Goal: Check status: Check status

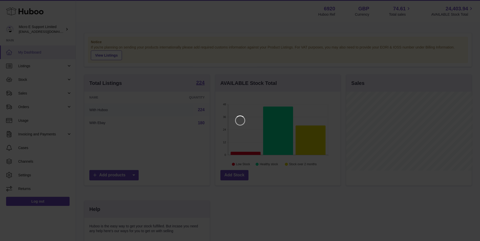
scroll to position [79, 126]
click at [471, 5] on icon "Close" at bounding box center [470, 5] width 4 height 4
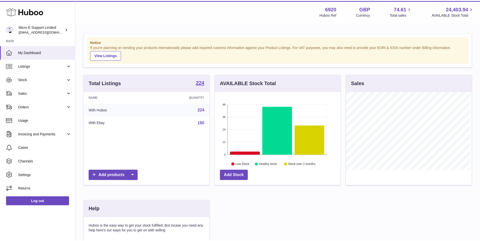
scroll to position [252756, 252709]
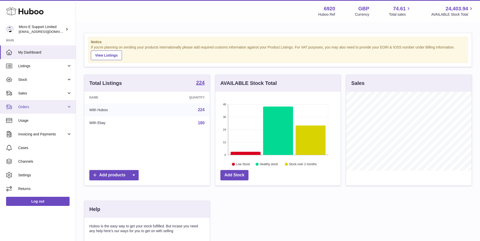
click at [40, 106] on span "Orders" at bounding box center [42, 107] width 48 height 5
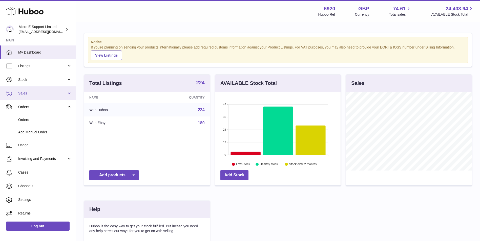
click at [37, 93] on span "Sales" at bounding box center [42, 93] width 48 height 5
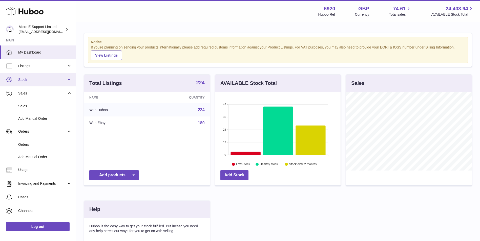
click at [31, 78] on span "Stock" at bounding box center [42, 79] width 48 height 5
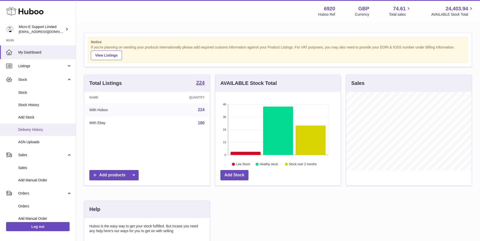
click at [39, 131] on span "Delivery History" at bounding box center [45, 129] width 54 height 5
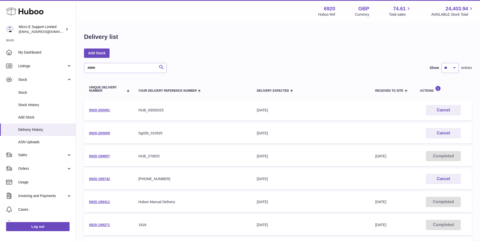
scroll to position [25, 0]
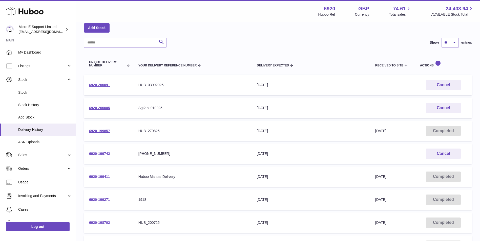
click at [101, 221] on link "6920-198702" at bounding box center [99, 223] width 21 height 4
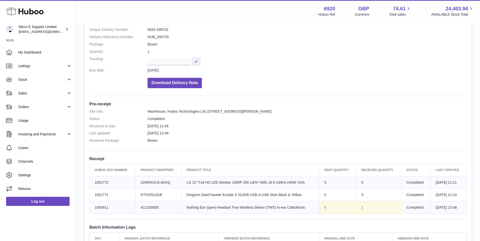
scroll to position [76, 0]
